Goal: Transaction & Acquisition: Purchase product/service

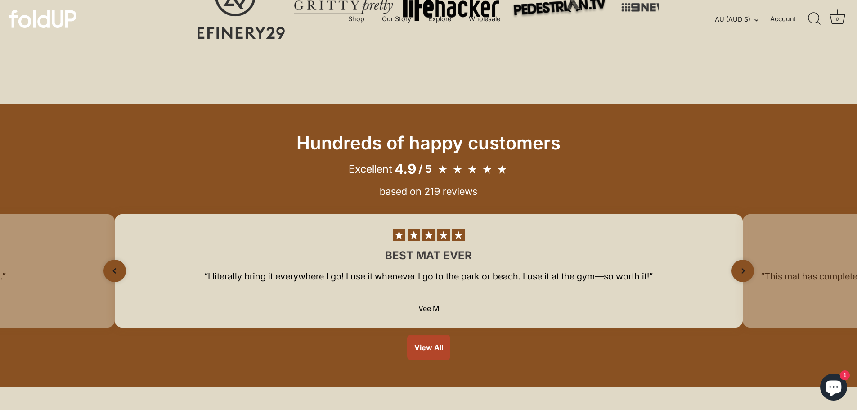
scroll to position [450, 0]
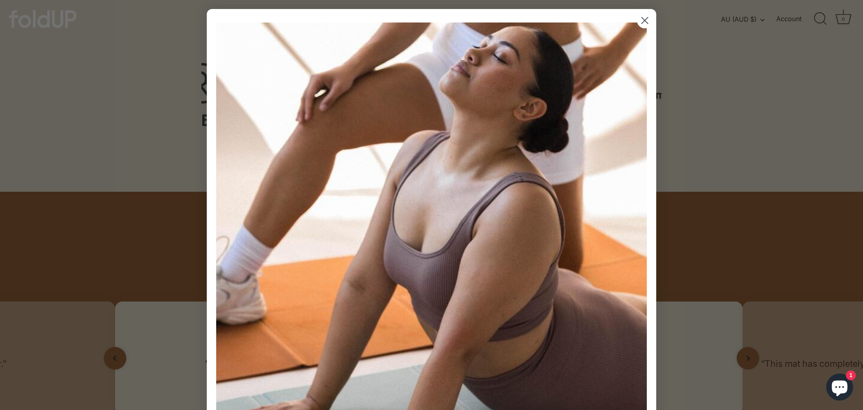
click at [642, 20] on icon "Close dialog" at bounding box center [645, 21] width 6 height 6
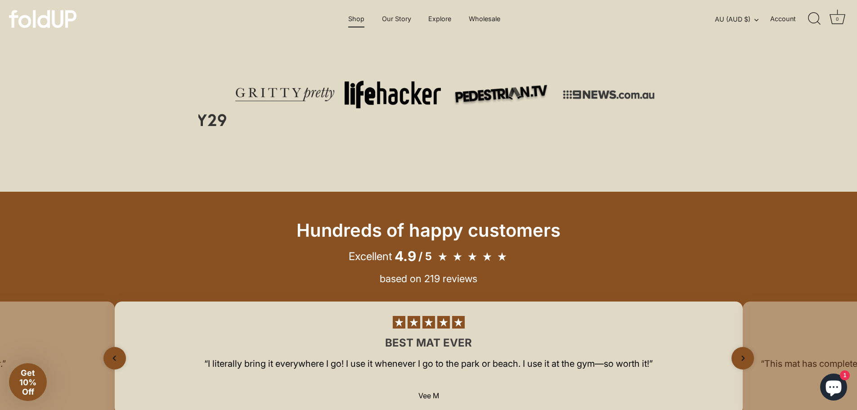
click at [358, 18] on link "Shop" at bounding box center [356, 18] width 32 height 17
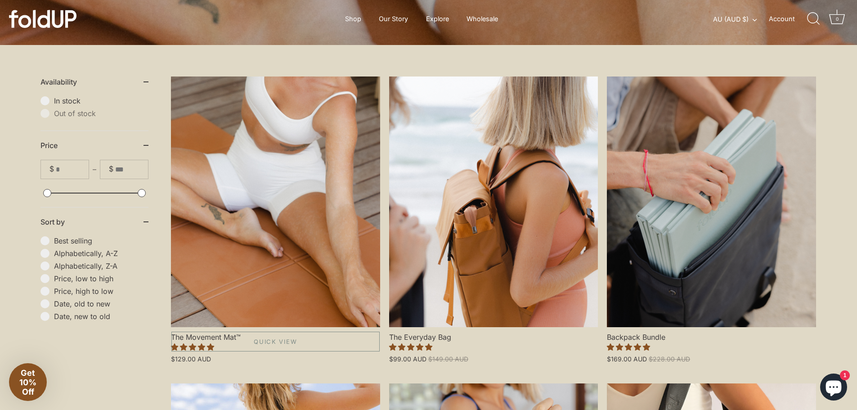
scroll to position [180, 0]
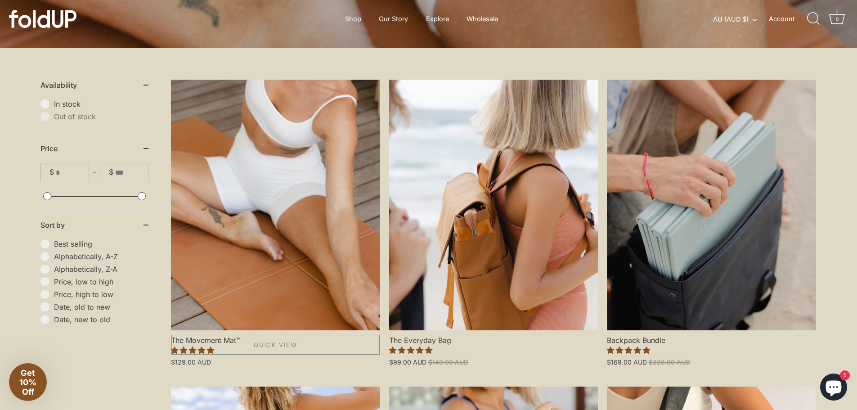
click at [258, 261] on link "The Movement Mat™" at bounding box center [275, 205] width 209 height 250
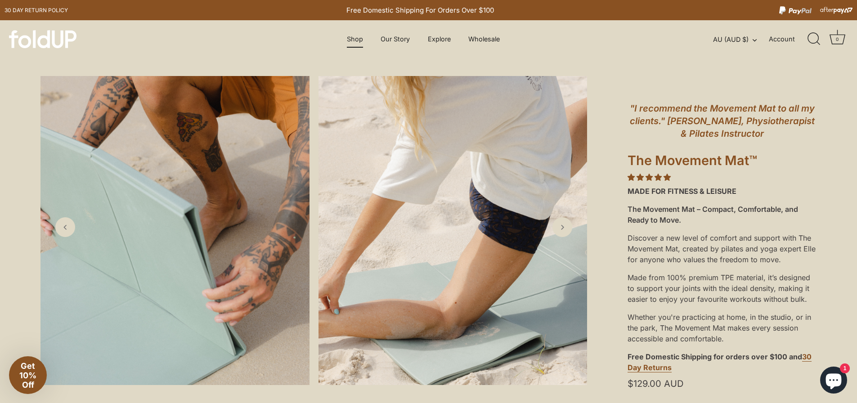
click at [355, 42] on link "Shop" at bounding box center [355, 39] width 32 height 17
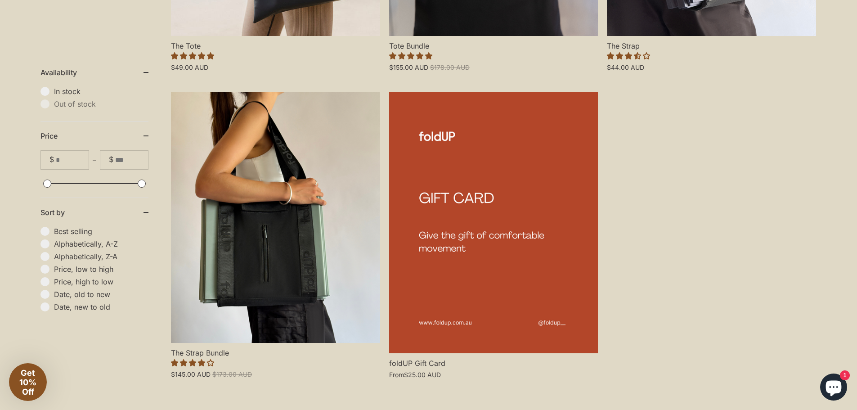
scroll to position [794, 0]
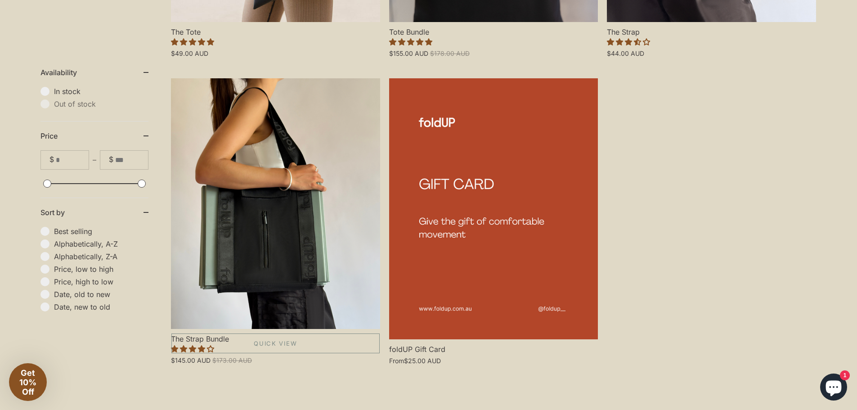
click at [254, 289] on link "The Strap Bundle" at bounding box center [275, 203] width 209 height 250
